Goal: Find specific page/section: Find specific page/section

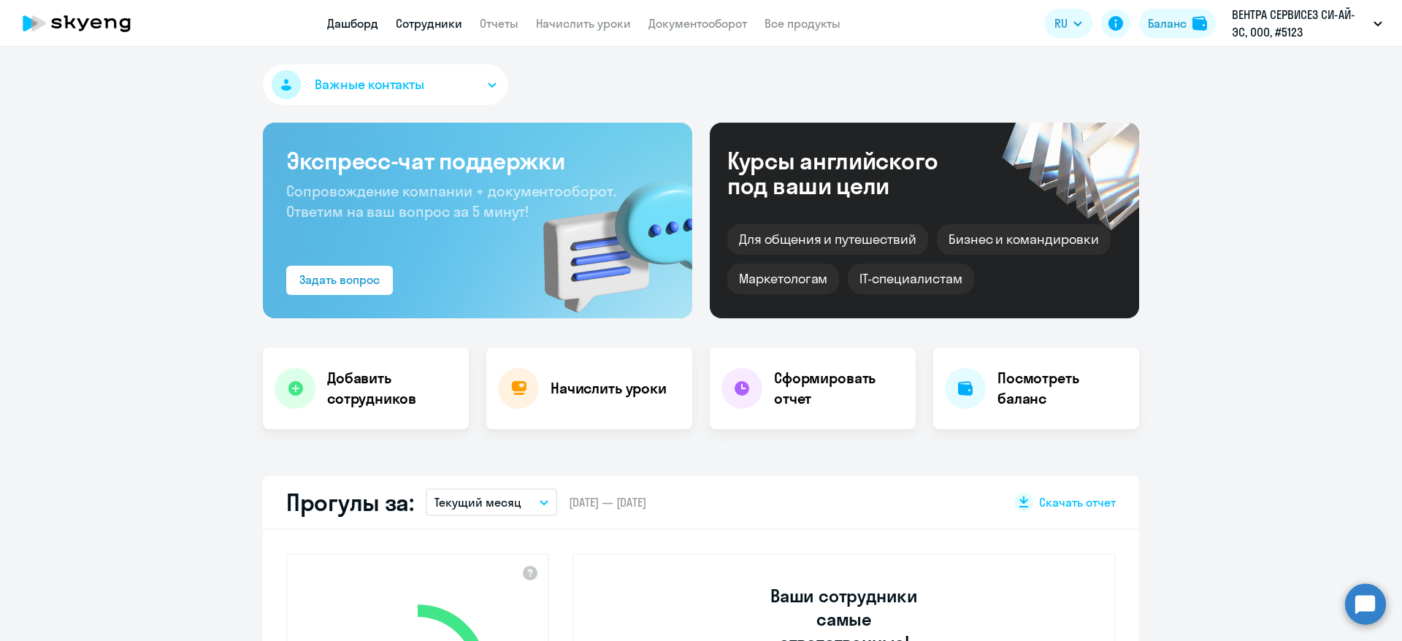
drag, startPoint x: 0, startPoint y: 0, endPoint x: 421, endPoint y: 21, distance: 421.2
click at [421, 21] on link "Сотрудники" at bounding box center [429, 23] width 66 height 15
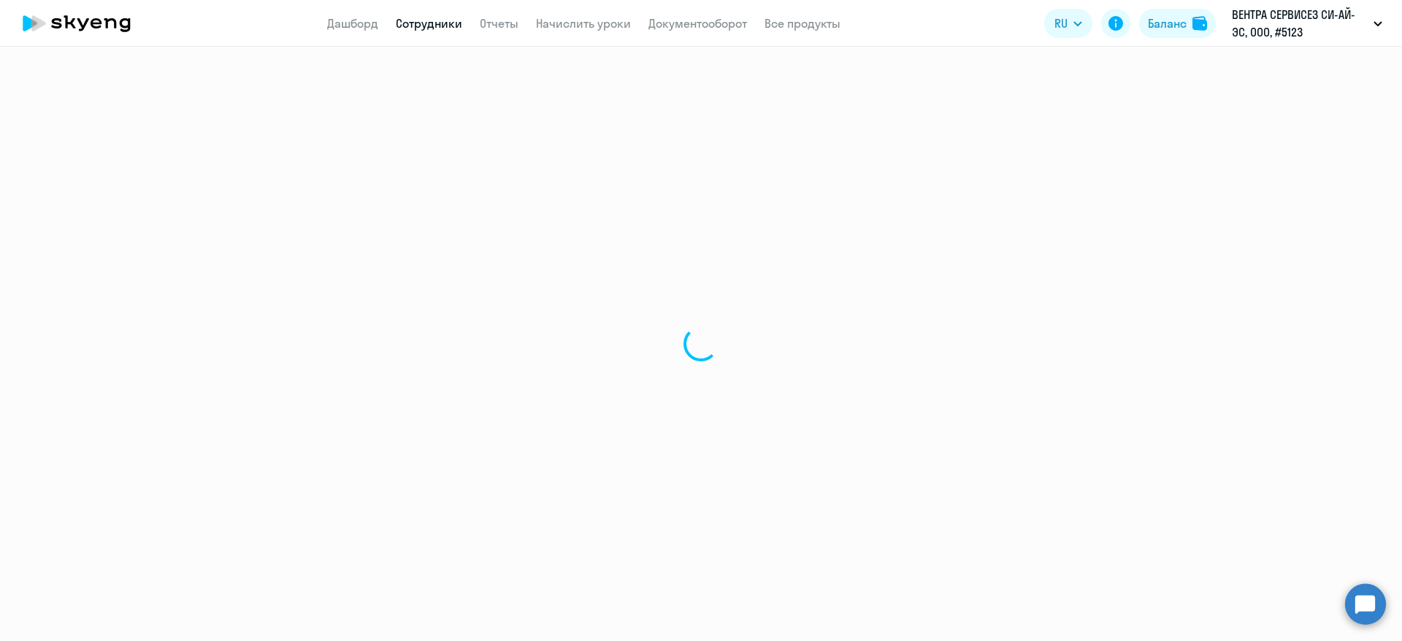
select select "30"
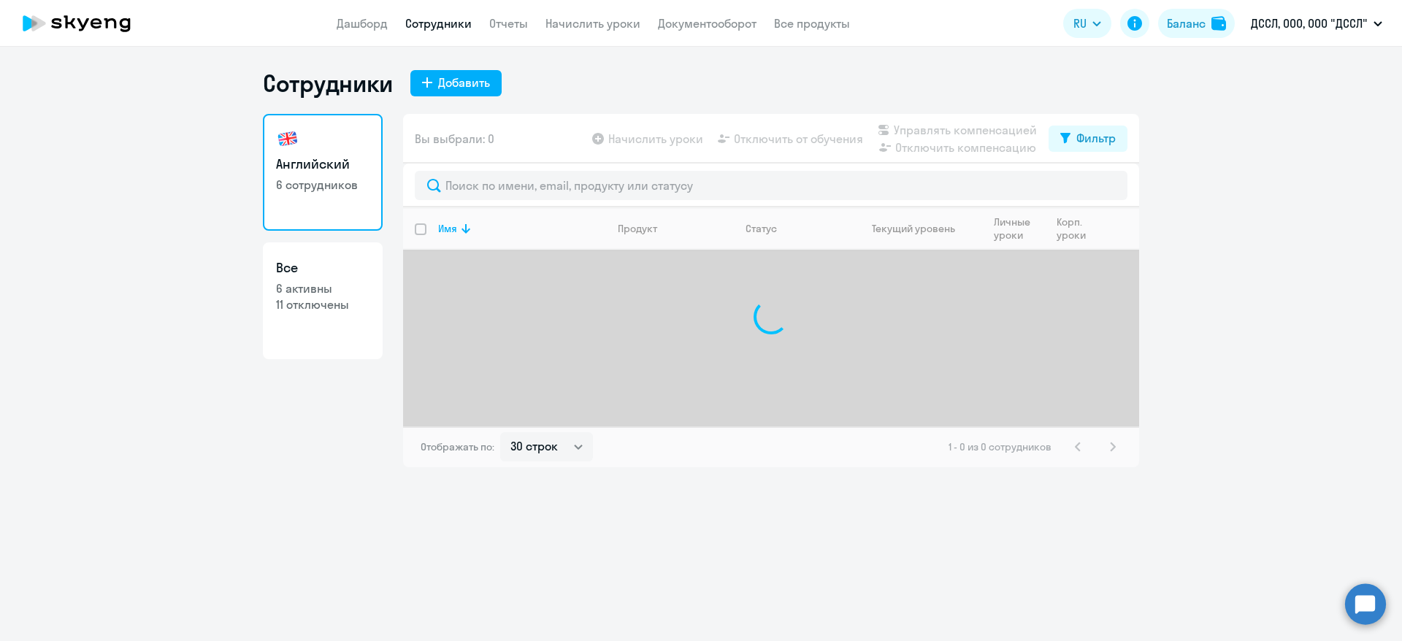
select select "30"
